Goal: Transaction & Acquisition: Purchase product/service

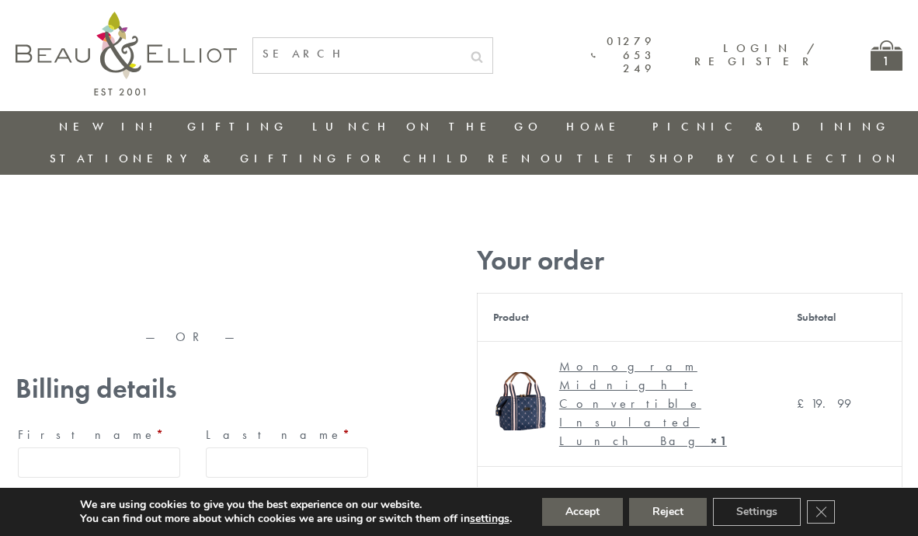
type input "maria33@yahoo.com"
type input "Maria"
type input "Williams"
type input "23, Scottsdale, Happytown"
type input "London"
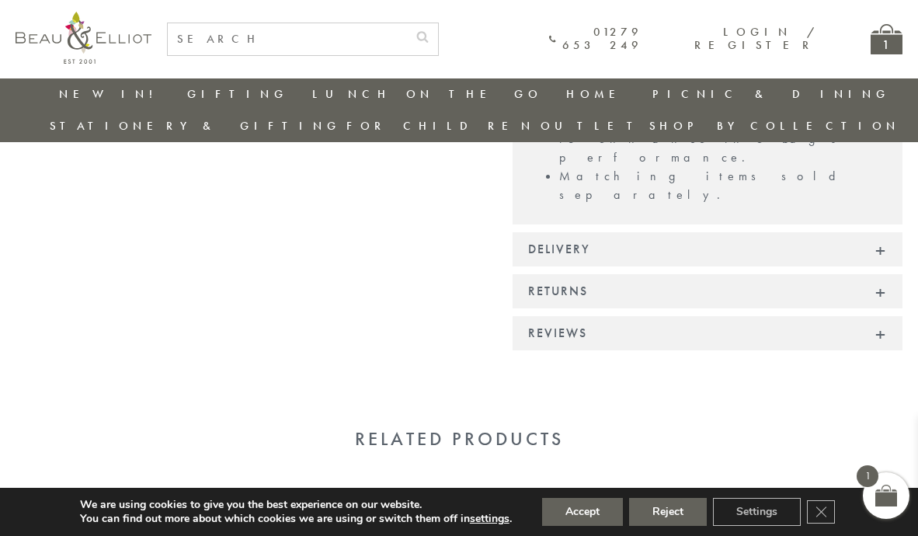
scroll to position [1555, 0]
